Goal: Entertainment & Leisure: Consume media (video, audio)

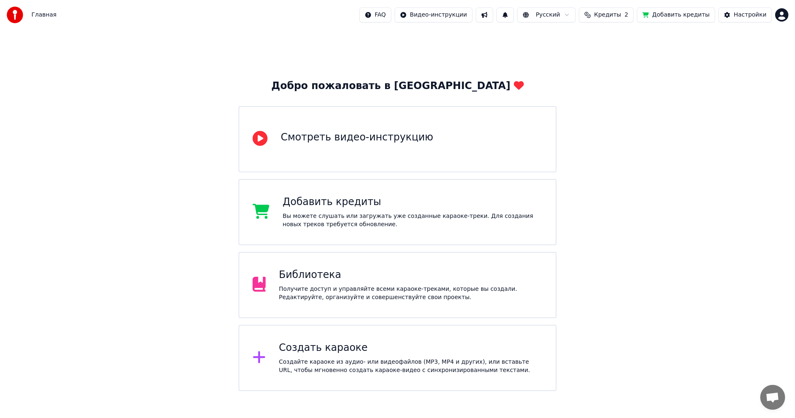
click at [316, 277] on div "Библиотека" at bounding box center [411, 274] width 264 height 13
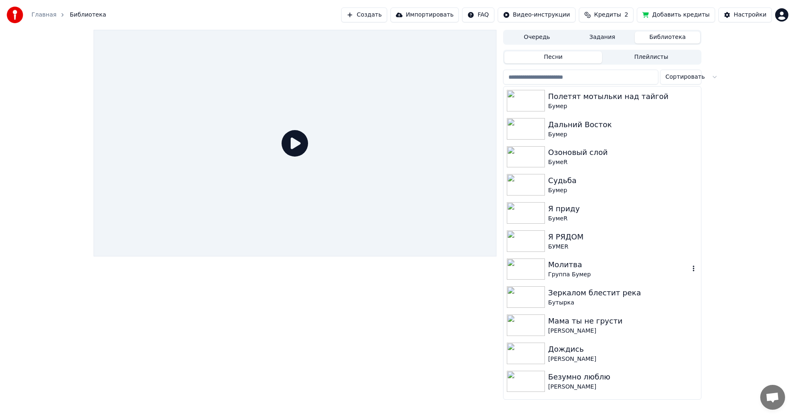
click at [529, 270] on img at bounding box center [526, 269] width 38 height 22
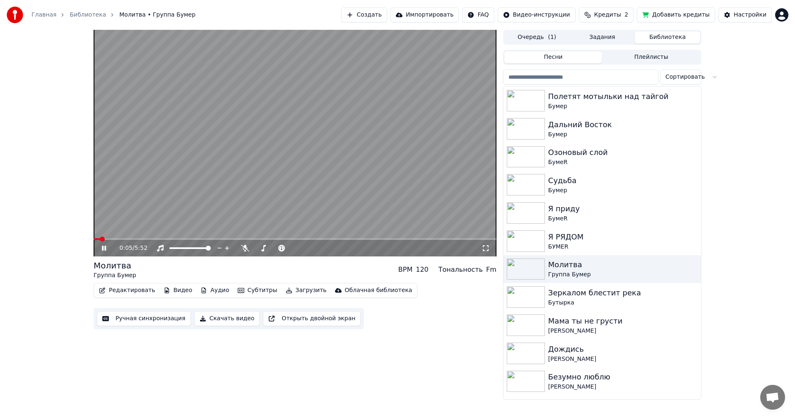
click at [486, 249] on icon at bounding box center [486, 248] width 8 height 7
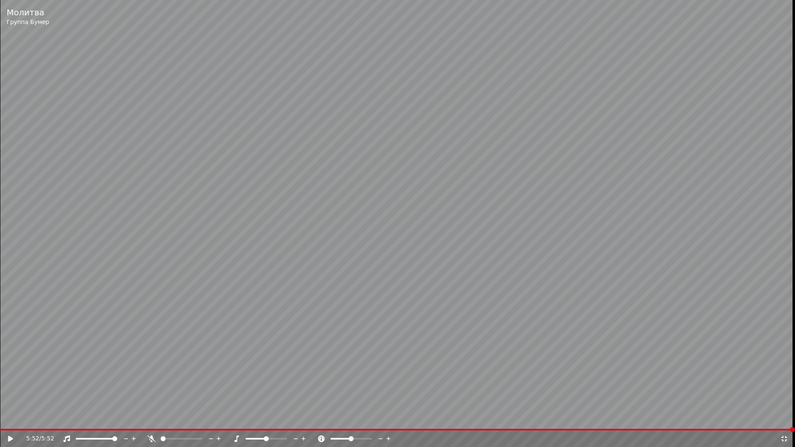
click at [779, 417] on div "5:52 / 5:52" at bounding box center [403, 439] width 754 height 8
click at [783, 417] on icon at bounding box center [784, 439] width 8 height 7
